Goal: Transaction & Acquisition: Download file/media

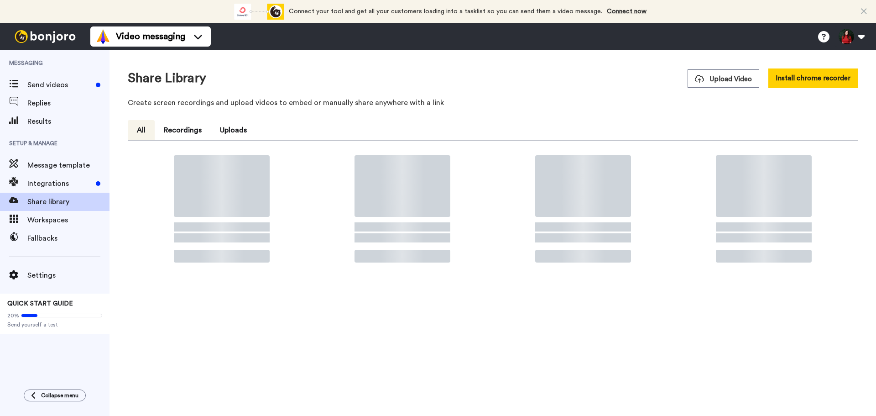
click at [717, 81] on span "Upload Video" at bounding box center [723, 79] width 57 height 10
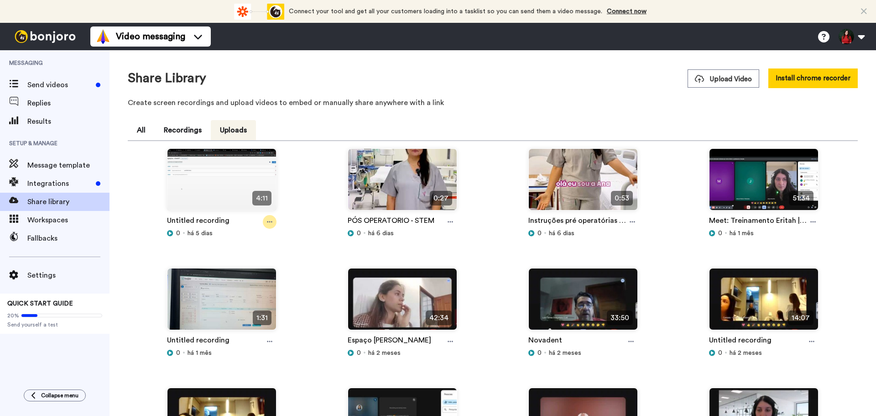
click at [267, 221] on icon at bounding box center [269, 222] width 5 height 6
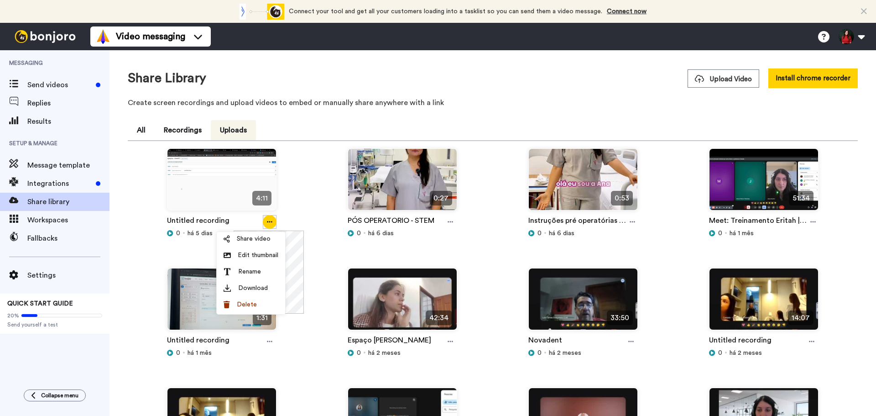
click at [308, 234] on div "4:11 Untitled recording 0 há 5 dias" at bounding box center [221, 208] width 181 height 120
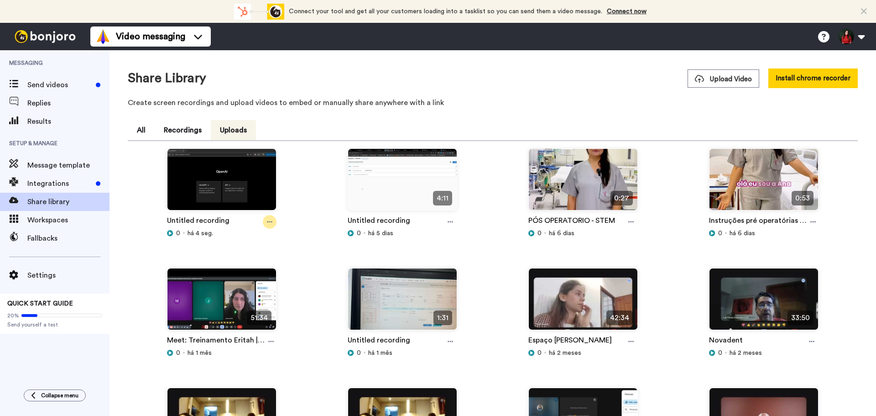
click at [271, 223] on icon at bounding box center [269, 222] width 5 height 6
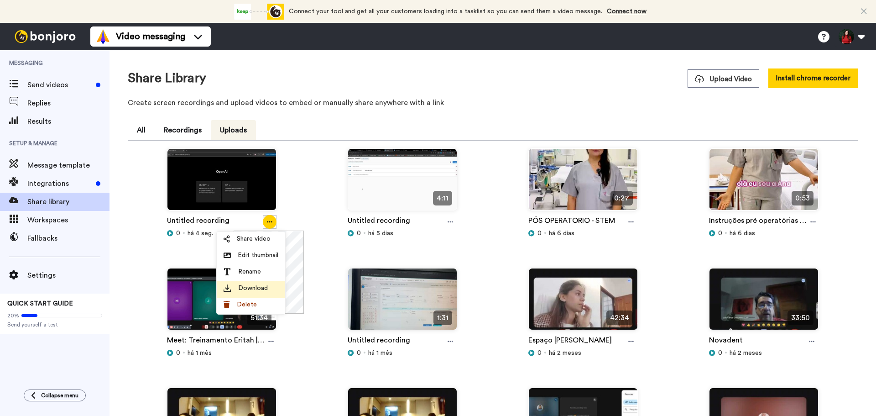
click at [260, 282] on li "Download" at bounding box center [251, 289] width 68 height 16
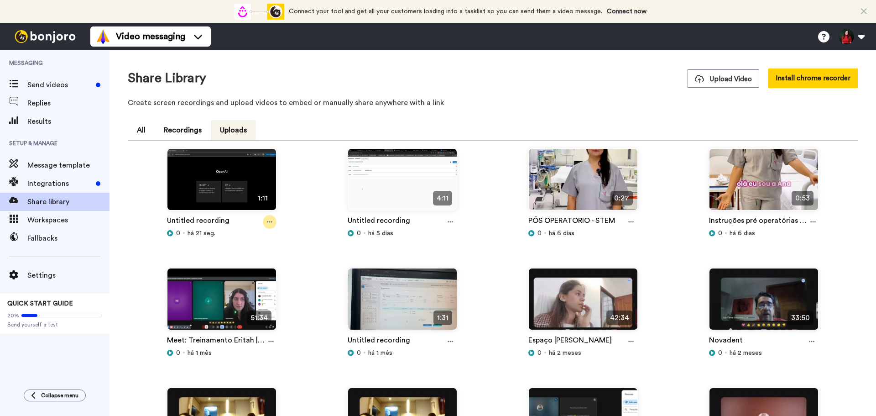
click at [270, 224] on icon at bounding box center [269, 222] width 5 height 6
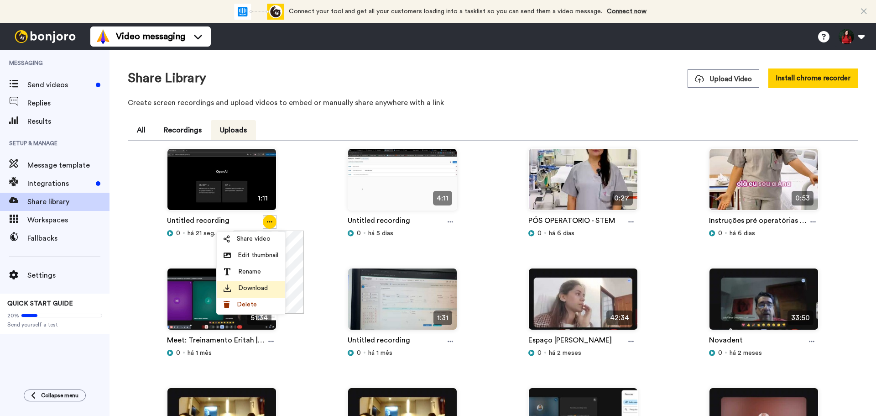
click at [250, 289] on span "Download" at bounding box center [253, 287] width 30 height 9
